Goal: Find specific page/section: Find specific page/section

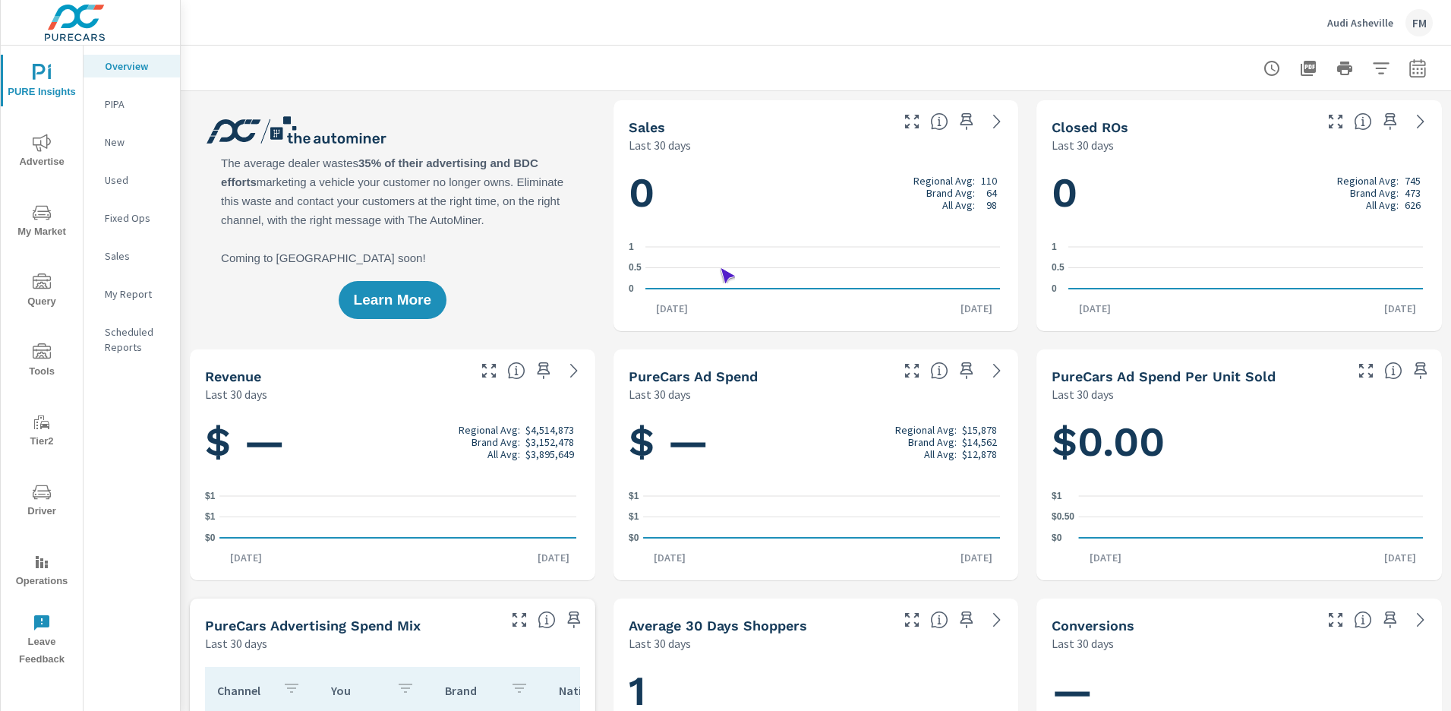
scroll to position [1, 0]
click at [42, 571] on span "Operations" at bounding box center [41, 571] width 73 height 37
